Goal: Task Accomplishment & Management: Manage account settings

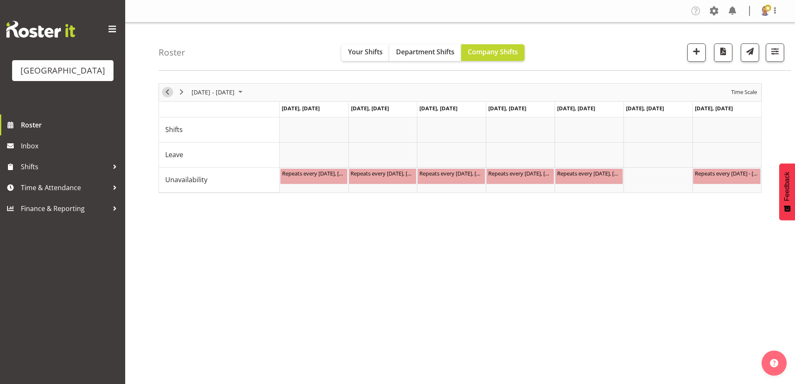
click at [167, 94] on span "Previous" at bounding box center [167, 92] width 10 height 10
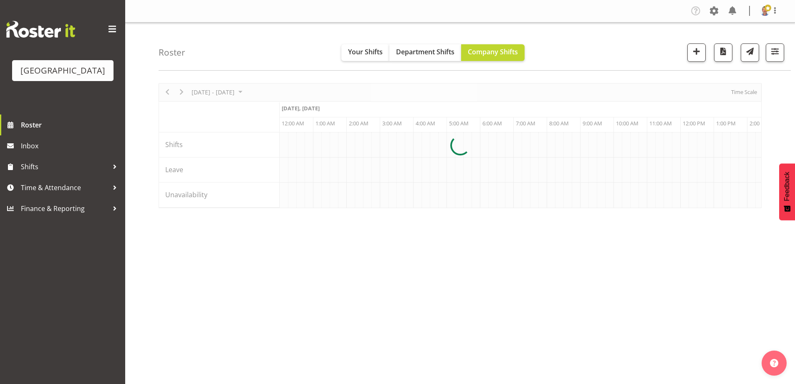
click at [167, 94] on div at bounding box center [460, 145] width 603 height 125
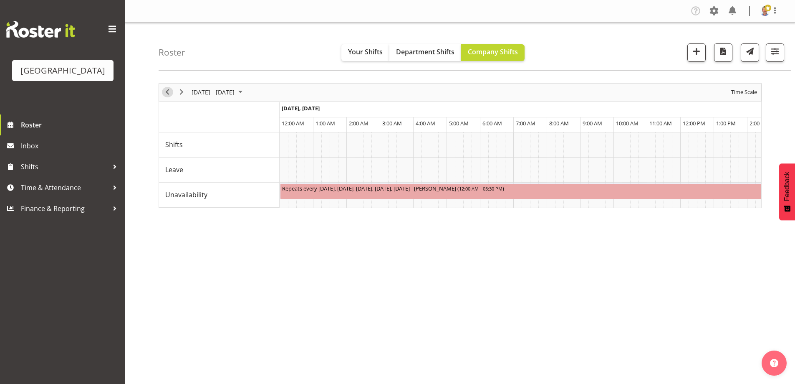
click at [168, 91] on span "Previous" at bounding box center [167, 92] width 10 height 10
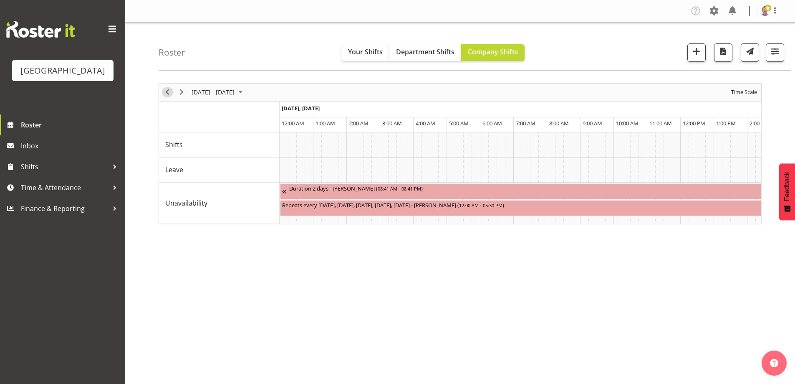
click at [168, 91] on span "Previous" at bounding box center [167, 92] width 10 height 10
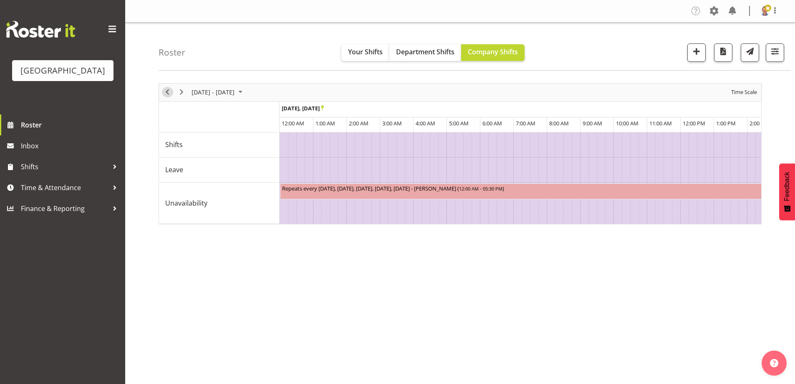
click at [168, 91] on span "Previous" at bounding box center [167, 92] width 10 height 10
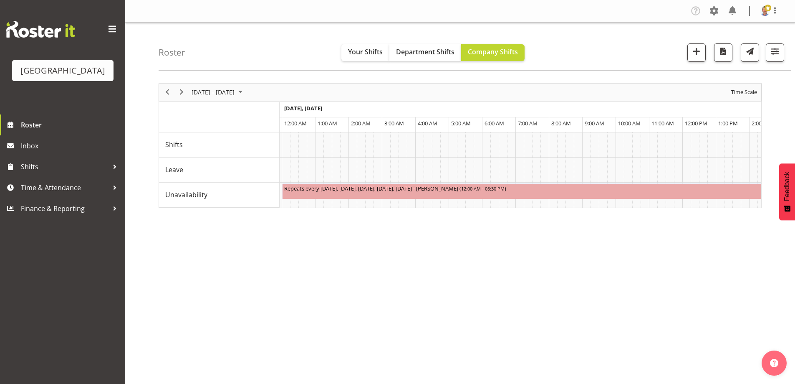
scroll to position [0, 1661]
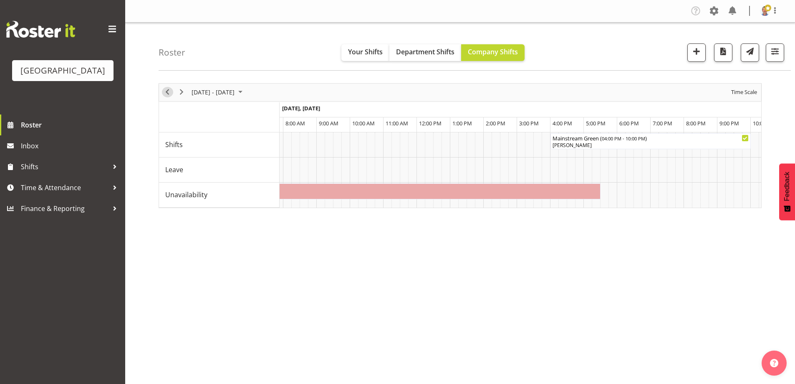
drag, startPoint x: 170, startPoint y: 91, endPoint x: 569, endPoint y: 145, distance: 402.3
click at [171, 91] on span "Previous" at bounding box center [167, 92] width 10 height 10
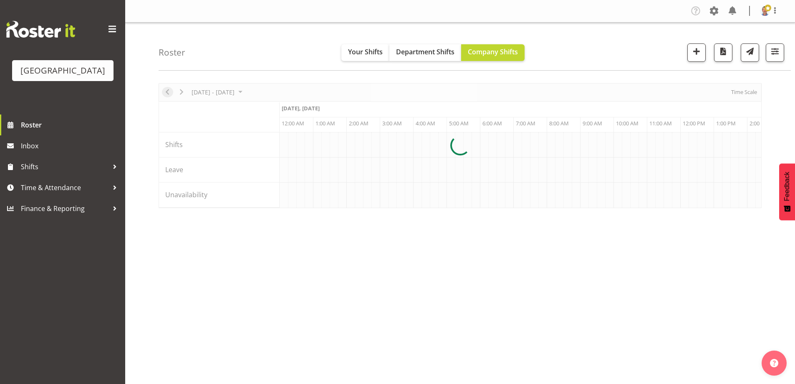
scroll to position [0, 2405]
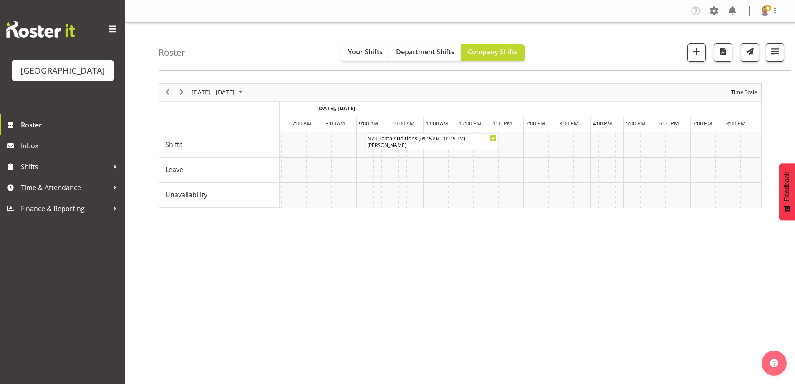
scroll to position [0, 4172]
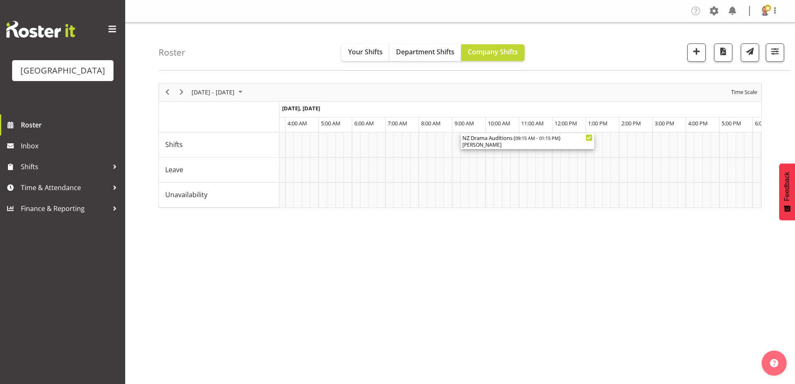
click at [515, 141] on div "NZ Drama Auditions ( 09:15 AM - 01:15 PM )" at bounding box center [528, 137] width 130 height 8
click at [0, 0] on div at bounding box center [0, 0] width 0 height 0
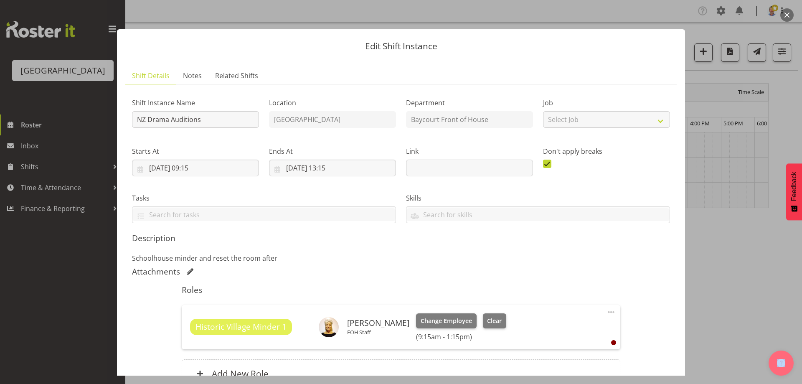
click at [188, 270] on span at bounding box center [190, 271] width 7 height 7
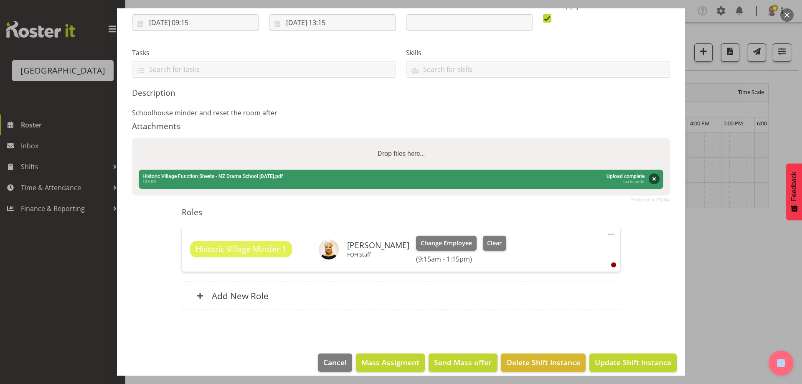
scroll to position [154, 0]
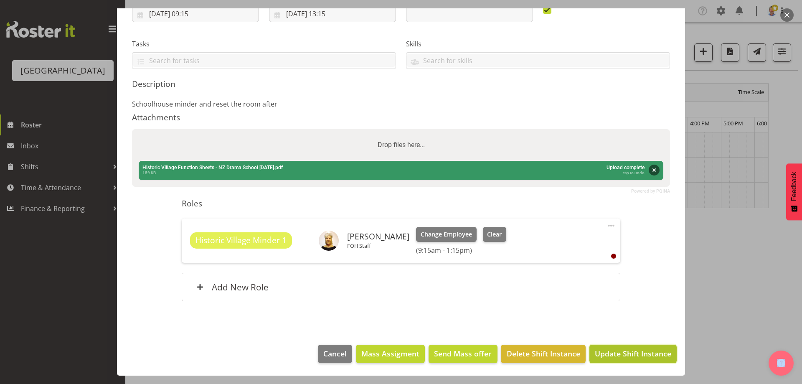
click at [613, 352] on span "Update Shift Instance" at bounding box center [633, 353] width 76 height 11
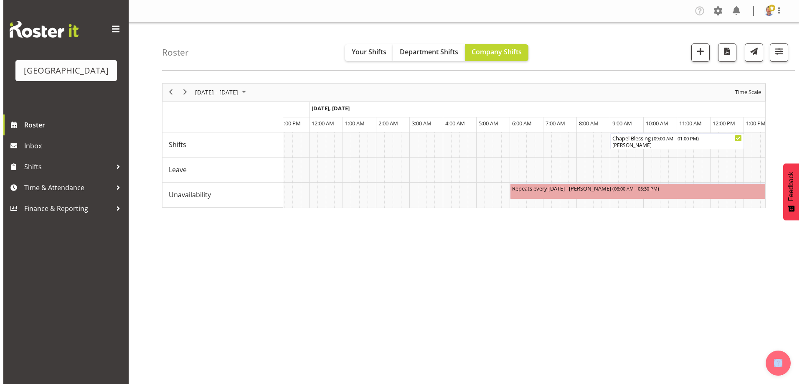
scroll to position [0, 4890]
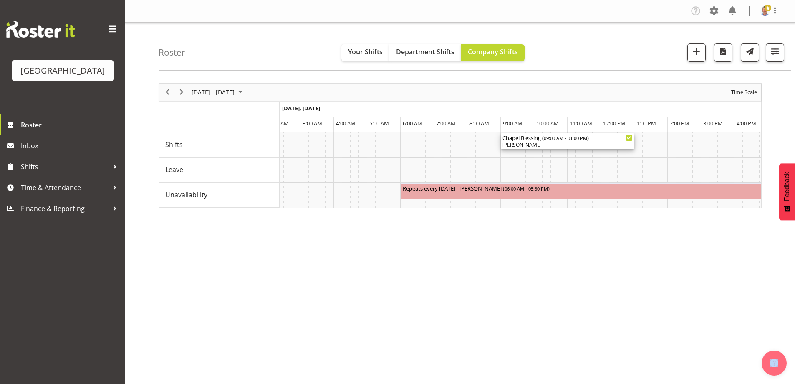
click at [540, 139] on div "Chapel Blessing ( 09:00 AM - 01:00 PM )" at bounding box center [568, 137] width 130 height 8
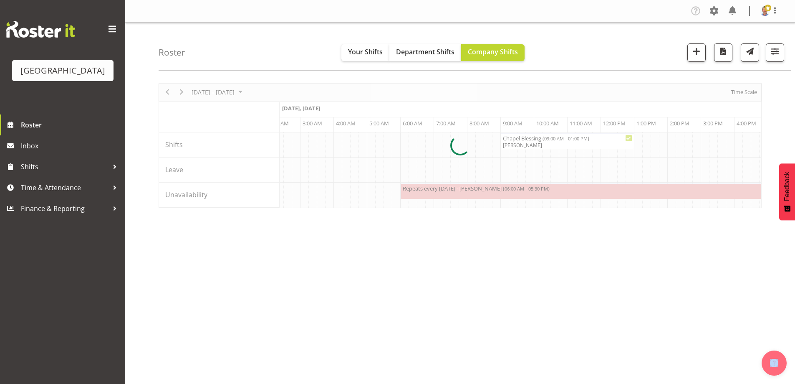
click at [540, 139] on div at bounding box center [460, 145] width 603 height 125
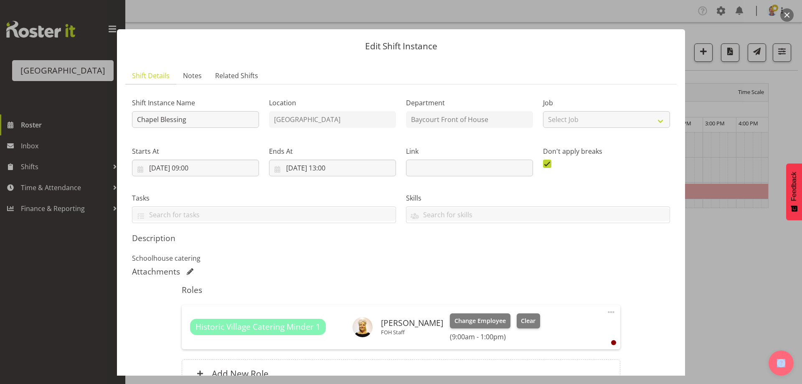
click at [192, 271] on span at bounding box center [190, 271] width 7 height 7
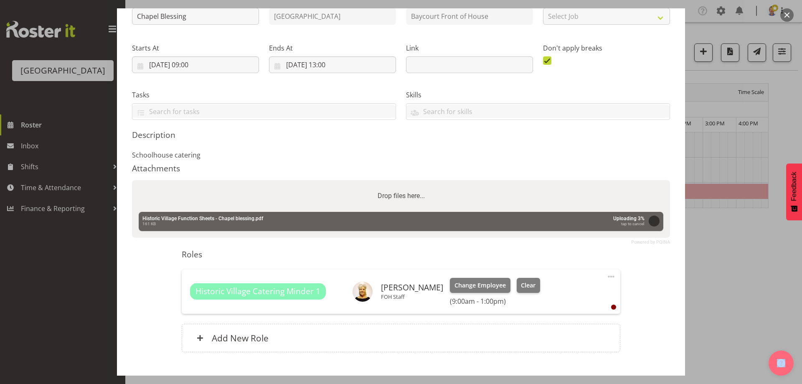
scroll to position [125, 0]
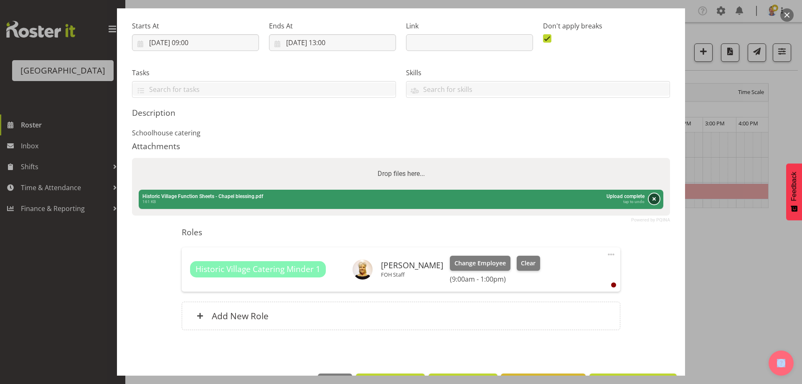
click at [648, 199] on button "Remove" at bounding box center [653, 198] width 11 height 11
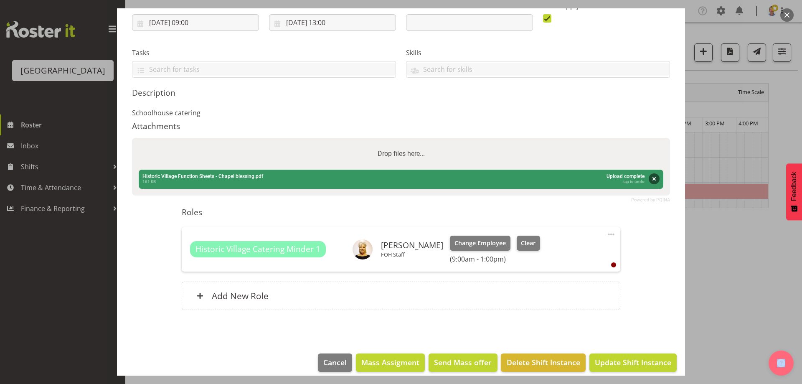
scroll to position [154, 0]
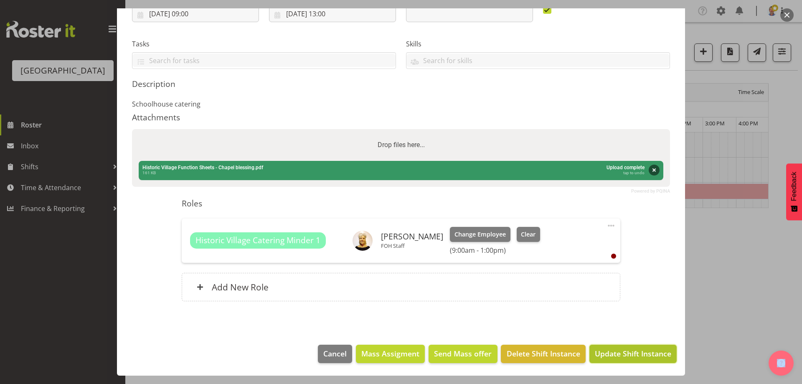
click at [596, 353] on span "Update Shift Instance" at bounding box center [633, 353] width 76 height 11
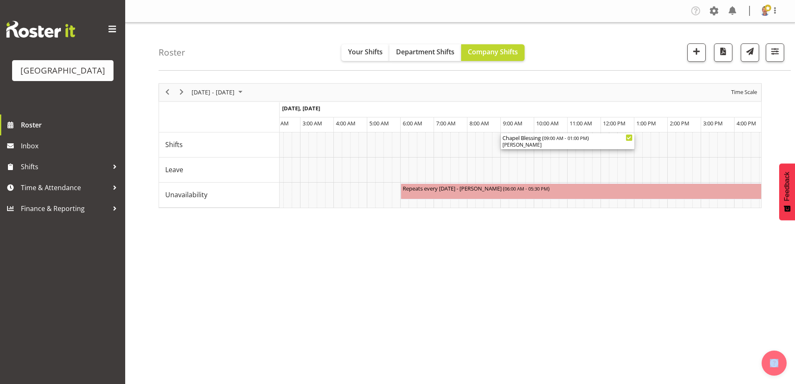
click at [558, 141] on span "09:00 AM - 01:00 PM" at bounding box center [565, 137] width 43 height 7
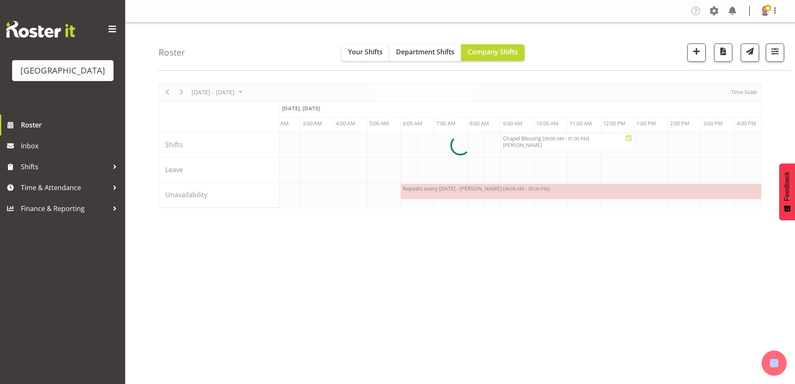
click at [558, 141] on div at bounding box center [460, 145] width 603 height 125
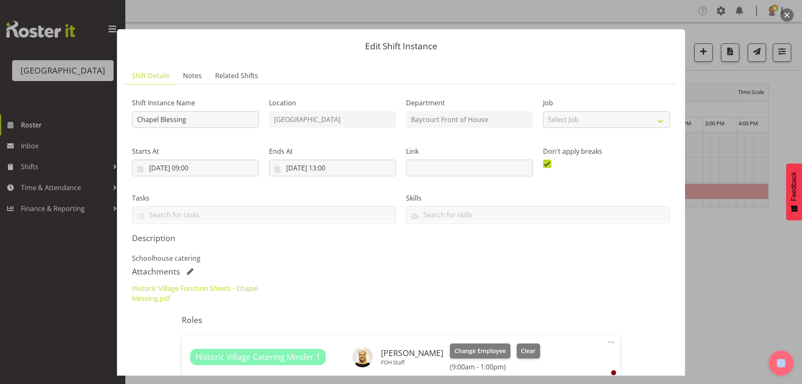
click at [188, 268] on span at bounding box center [190, 271] width 7 height 7
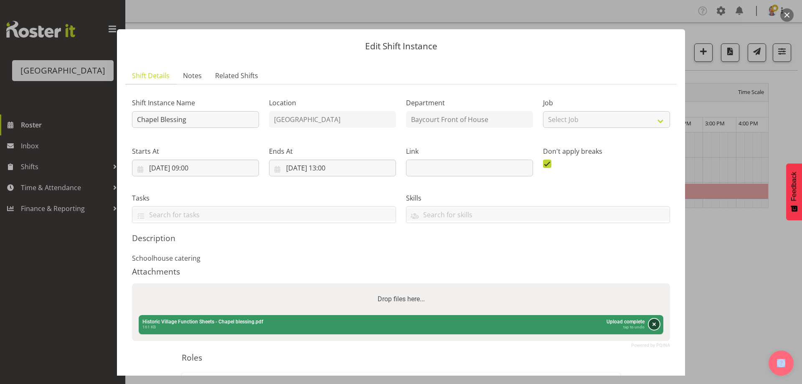
click at [648, 323] on button "Remove" at bounding box center [653, 324] width 11 height 11
